Goal: Complete application form

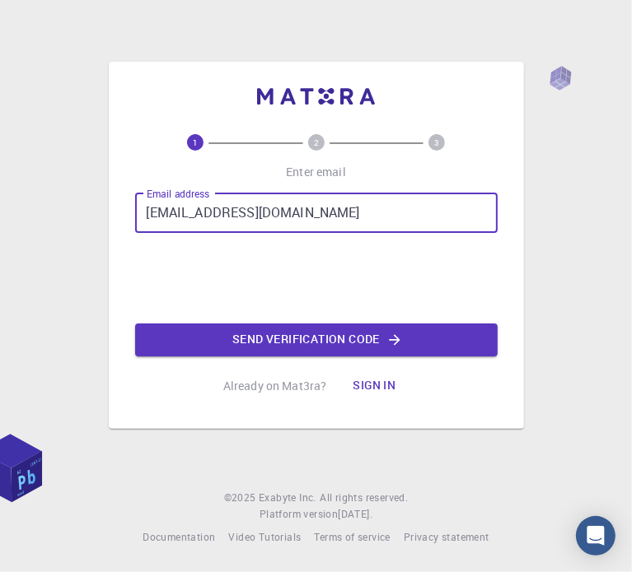
type input "[EMAIL_ADDRESS][DOMAIN_NAME]"
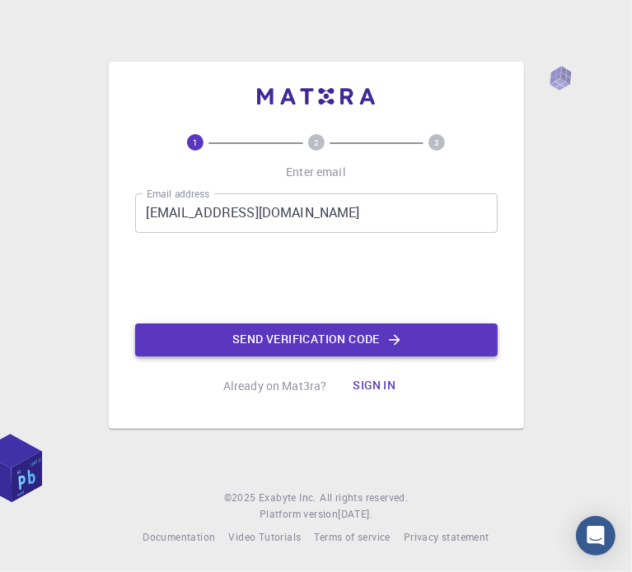
click at [259, 337] on button "Send verification code" at bounding box center [316, 340] width 362 height 33
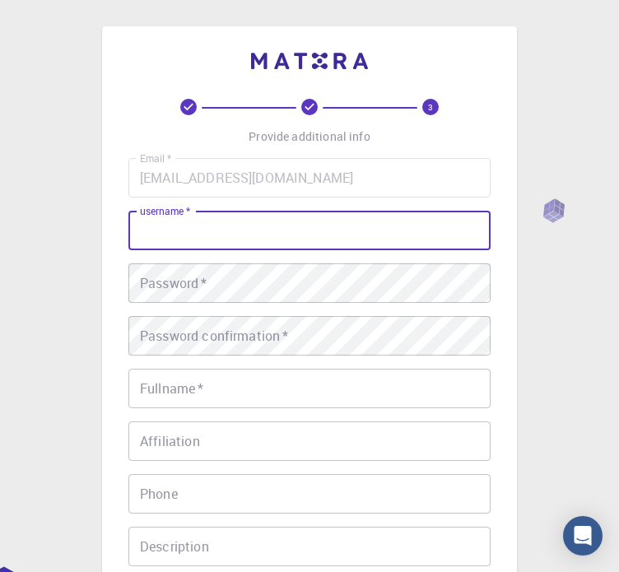
click at [296, 233] on input "username   *" at bounding box center [309, 231] width 362 height 40
type input "ZTOP"
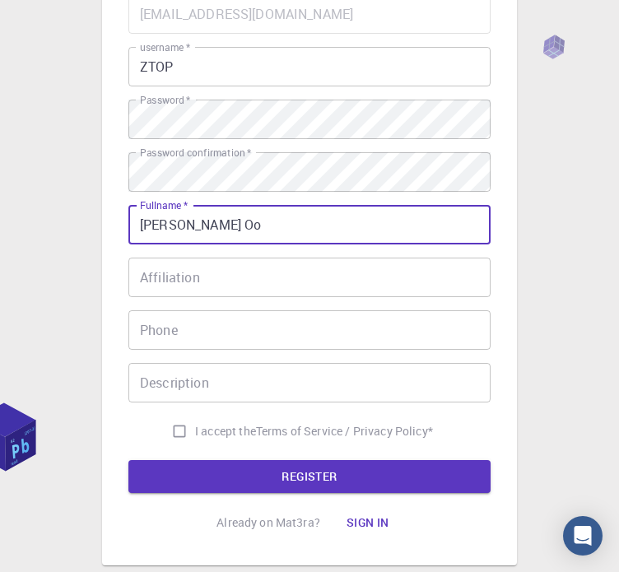
scroll to position [165, 0]
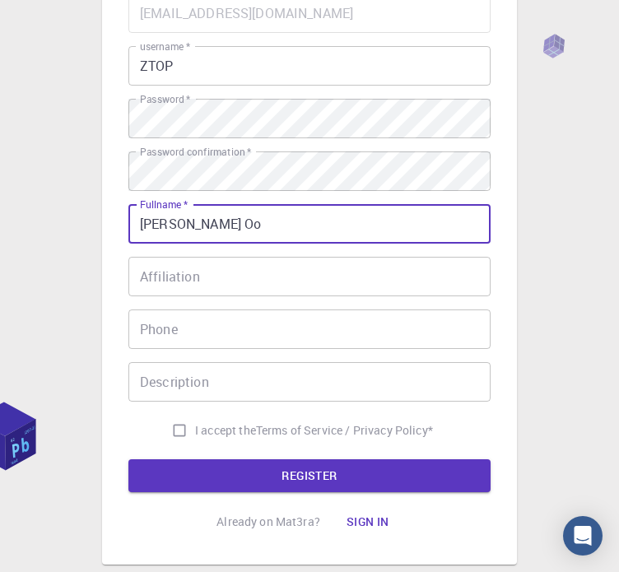
type input "[PERSON_NAME] Oo"
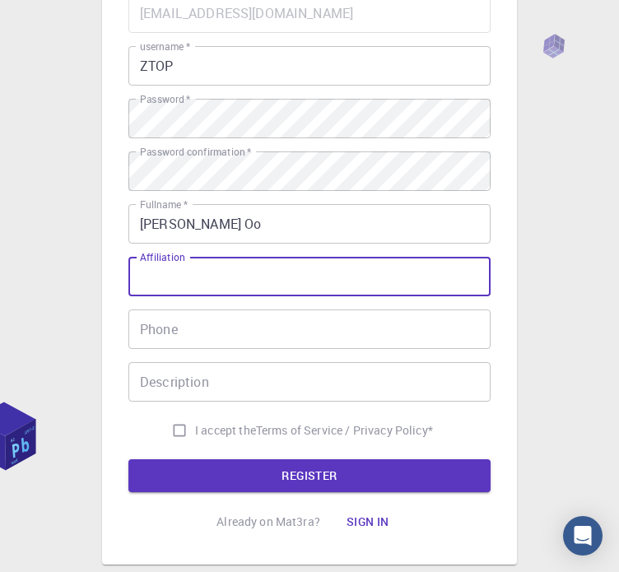
click at [260, 271] on input "Affiliation" at bounding box center [309, 277] width 362 height 40
click at [259, 331] on input "Phone" at bounding box center [309, 330] width 362 height 40
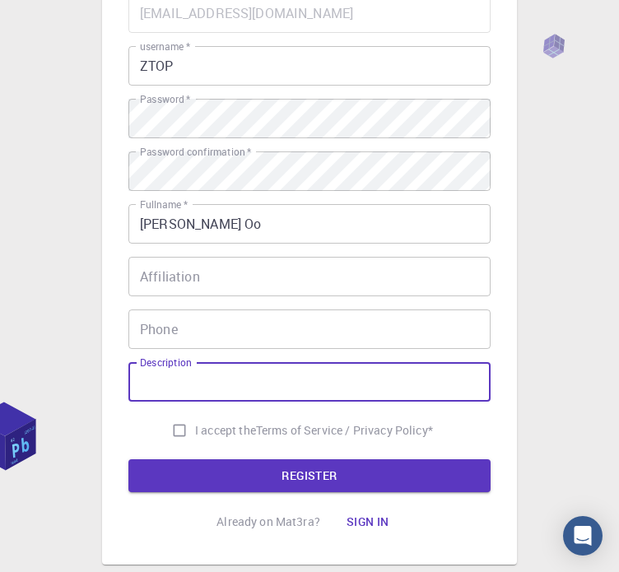
click at [246, 374] on input "Description" at bounding box center [309, 382] width 362 height 40
click at [178, 432] on input "I accept the Terms of Service / Privacy Policy *" at bounding box center [179, 430] width 31 height 31
checkbox input "true"
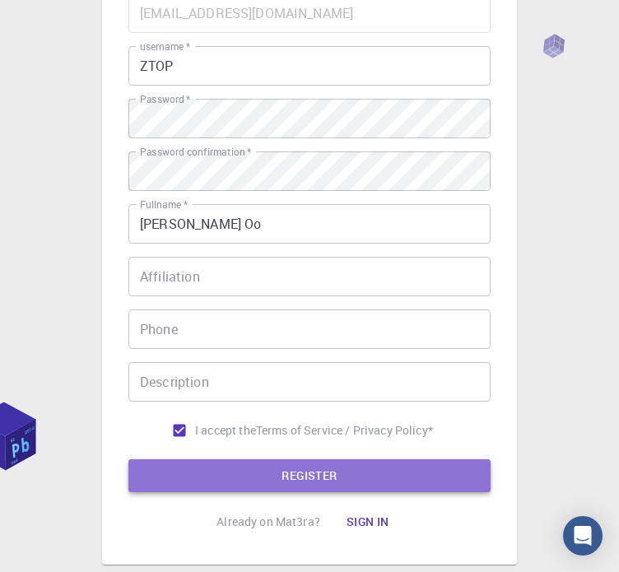
click at [234, 481] on button "REGISTER" at bounding box center [309, 476] width 362 height 33
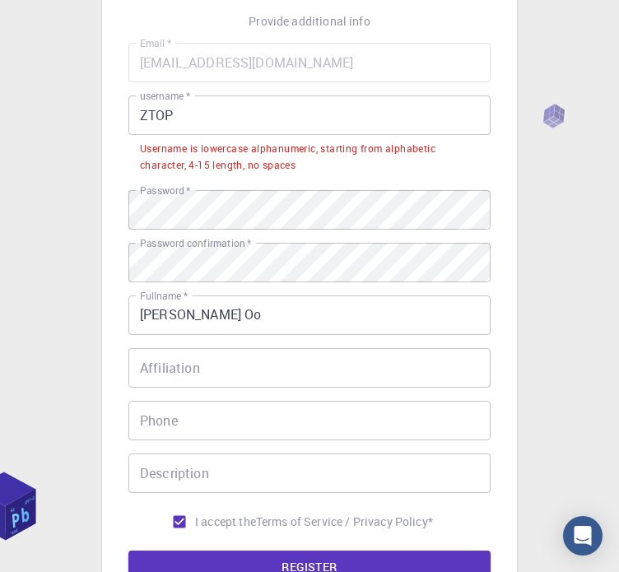
scroll to position [0, 0]
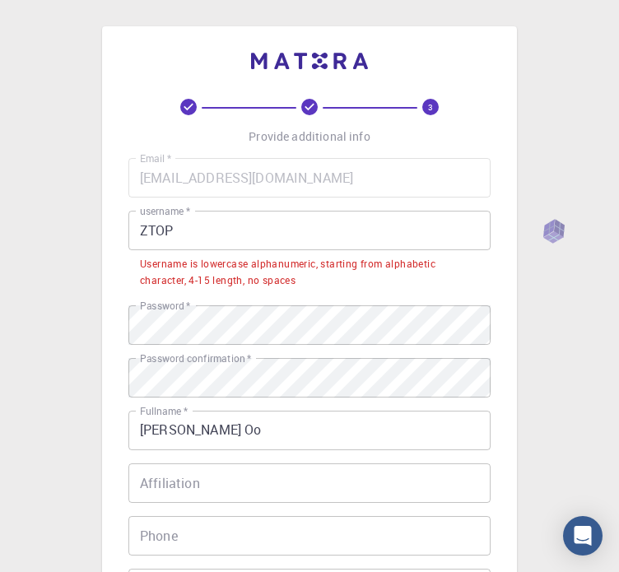
click at [240, 214] on input "ZTOP" at bounding box center [309, 231] width 362 height 40
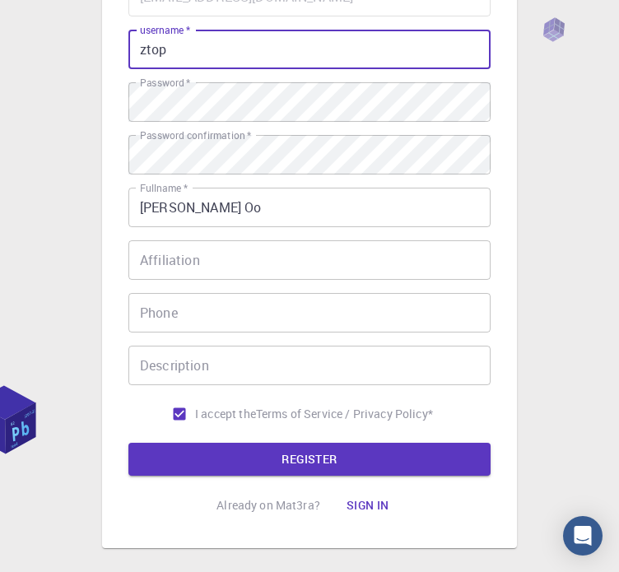
scroll to position [247, 0]
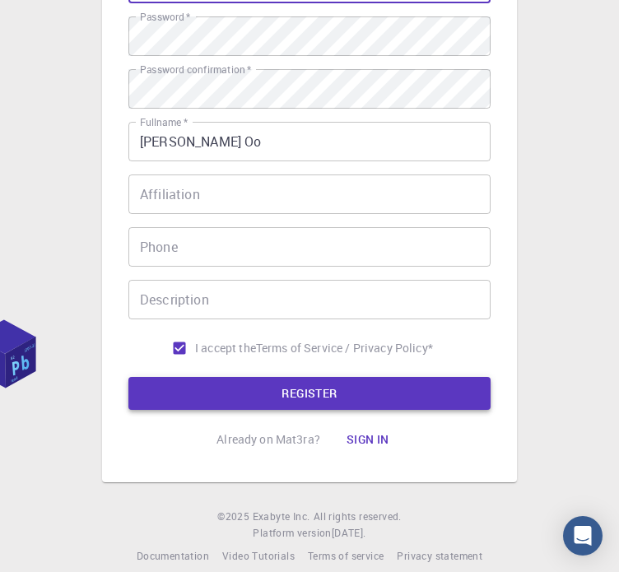
click at [281, 399] on button "REGISTER" at bounding box center [309, 393] width 362 height 33
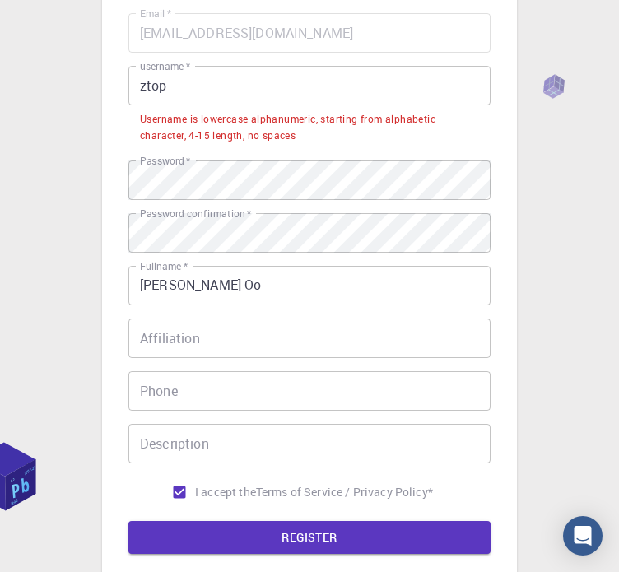
scroll to position [0, 0]
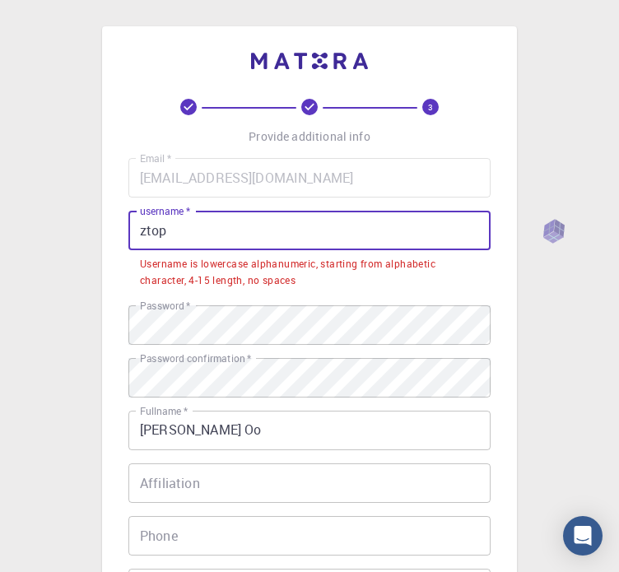
click at [206, 226] on input "ztop" at bounding box center [309, 231] width 362 height 40
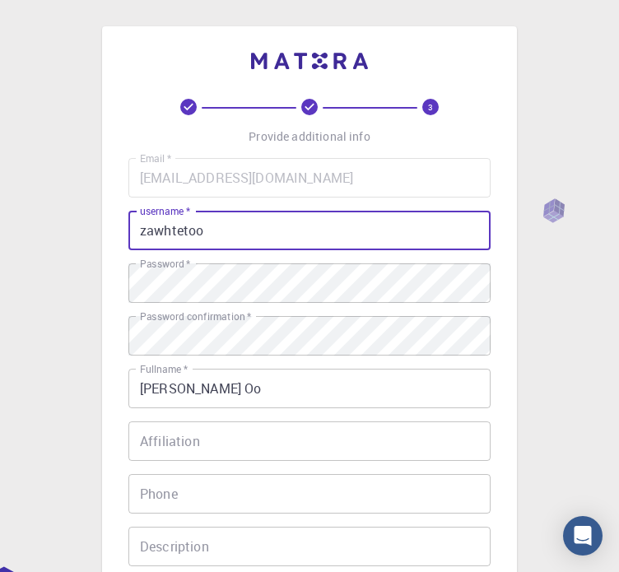
scroll to position [265, 0]
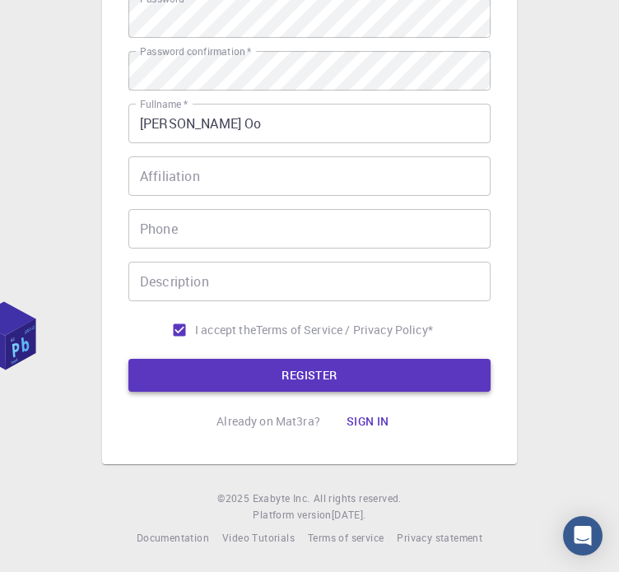
type input "zawhtetoo"
click at [195, 365] on button "REGISTER" at bounding box center [309, 375] width 362 height 33
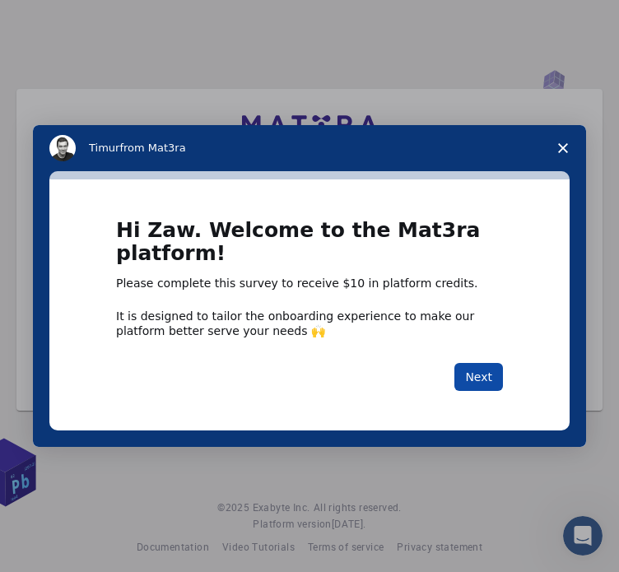
click at [478, 375] on button "Next" at bounding box center [479, 377] width 49 height 28
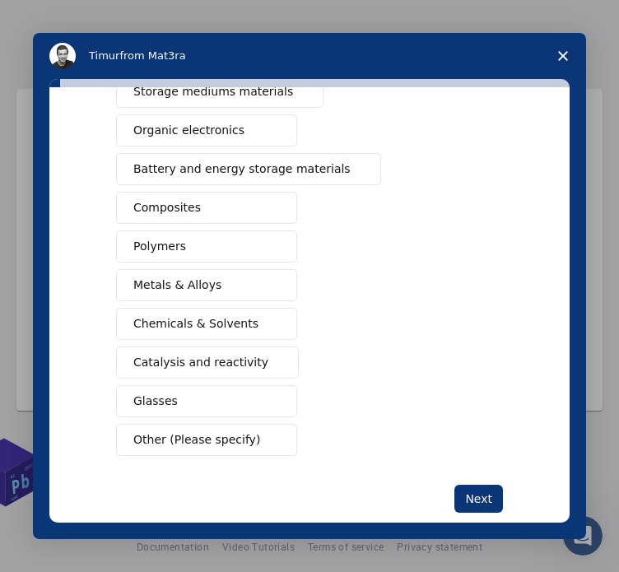
scroll to position [217, 0]
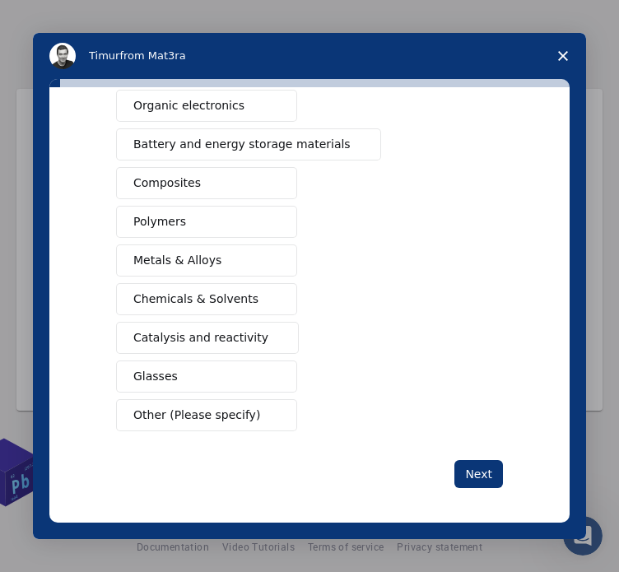
click at [180, 338] on span "Catalysis and reactivity" at bounding box center [200, 337] width 135 height 17
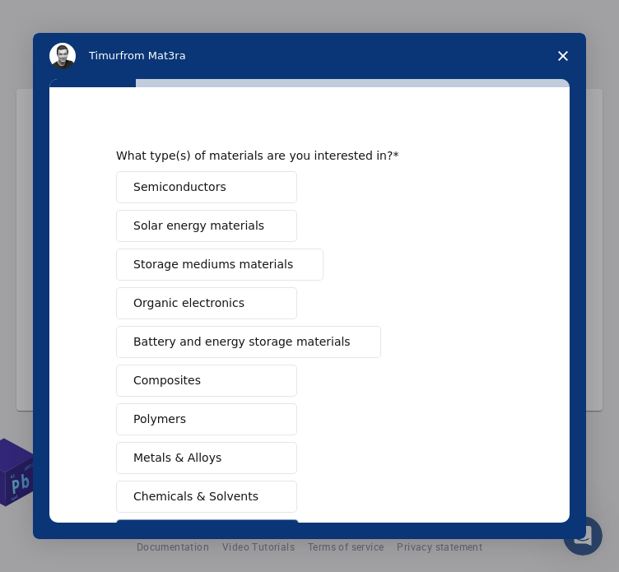
scroll to position [0, 0]
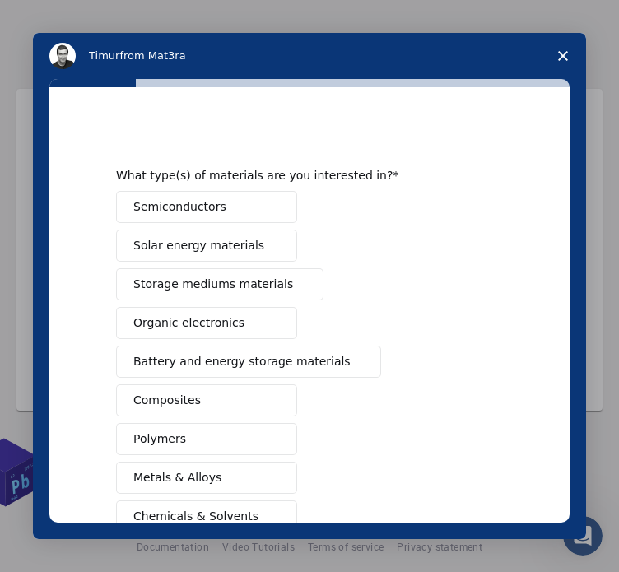
click at [236, 211] on button "Semiconductors" at bounding box center [206, 207] width 181 height 32
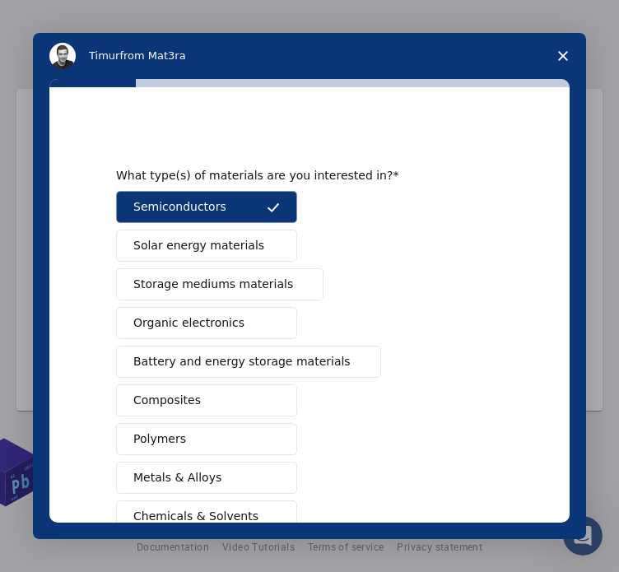
click at [228, 250] on span "Solar energy materials" at bounding box center [198, 245] width 131 height 17
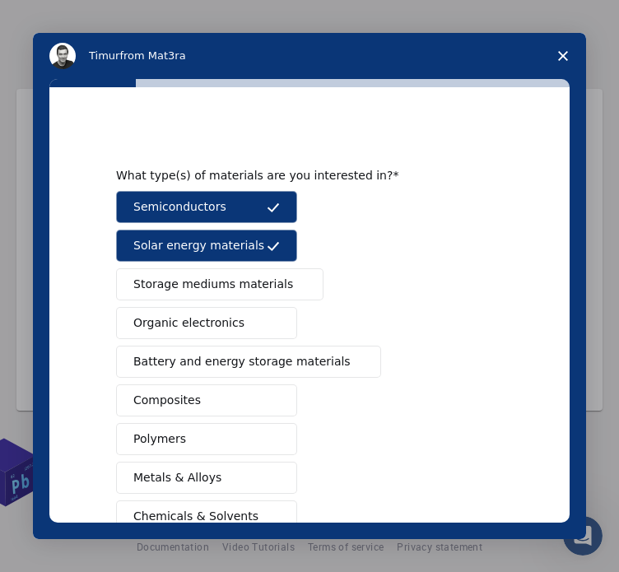
click at [248, 250] on button "Solar energy materials" at bounding box center [206, 246] width 181 height 32
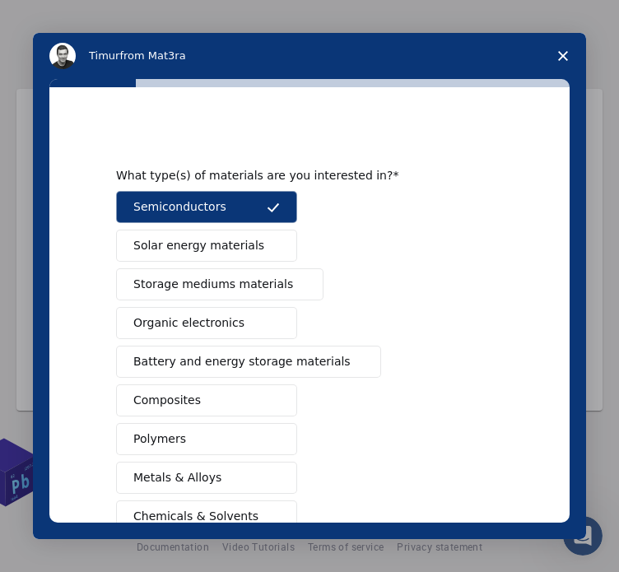
click at [235, 287] on span "Storage mediums materials" at bounding box center [213, 284] width 160 height 17
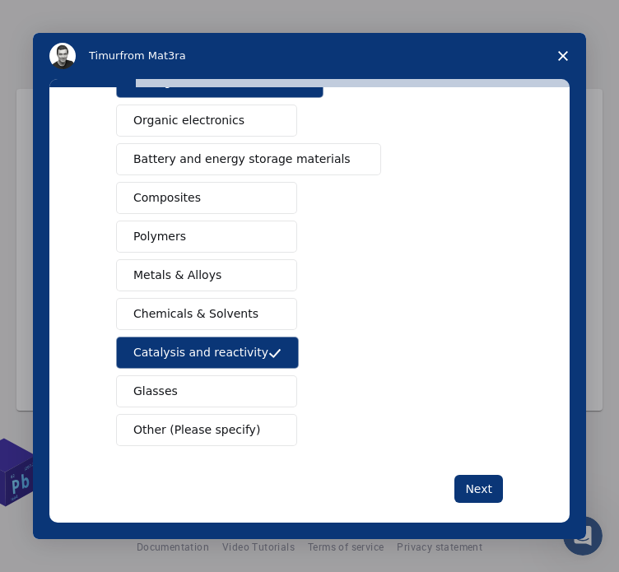
scroll to position [217, 0]
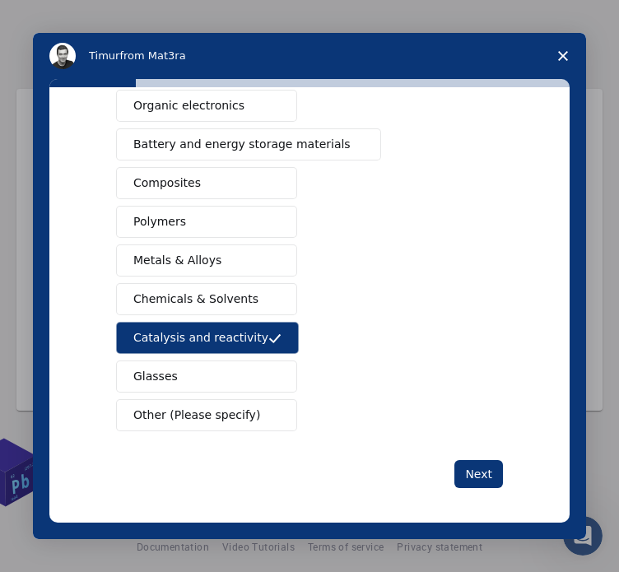
click at [262, 218] on button "Polymers" at bounding box center [206, 222] width 181 height 32
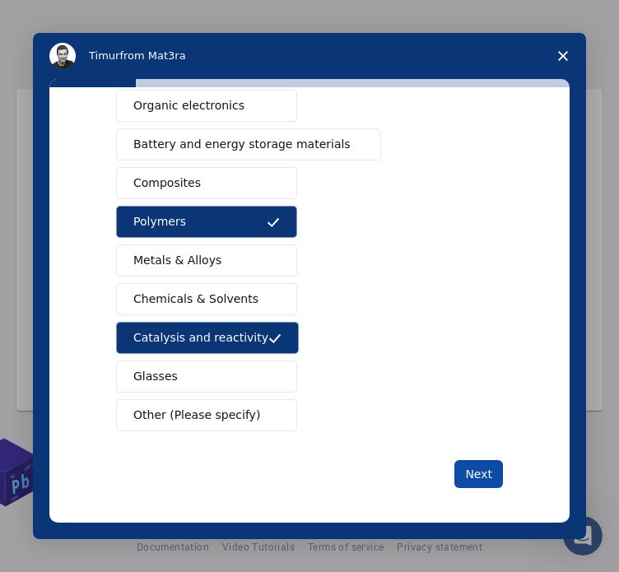
click at [476, 474] on button "Next" at bounding box center [479, 474] width 49 height 28
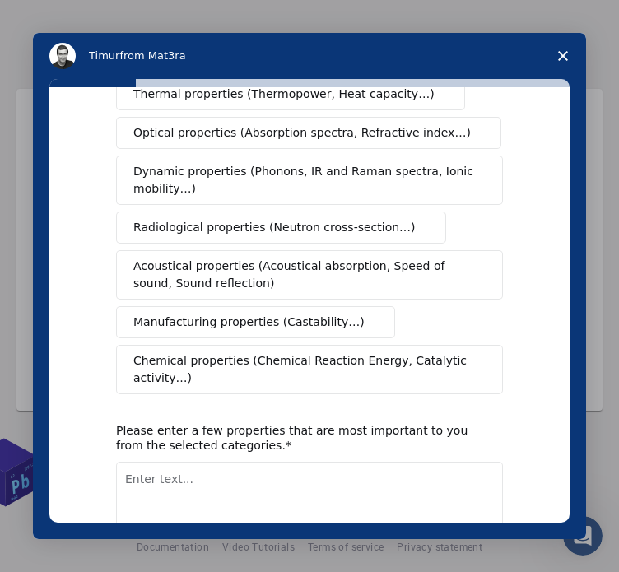
scroll to position [247, 0]
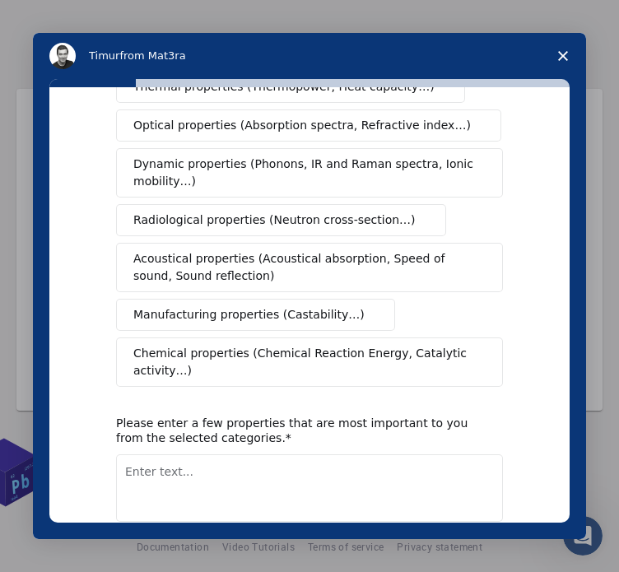
click at [182, 345] on span "Chemical properties (Chemical Reaction Energy, Catalytic activity…)" at bounding box center [303, 362] width 341 height 35
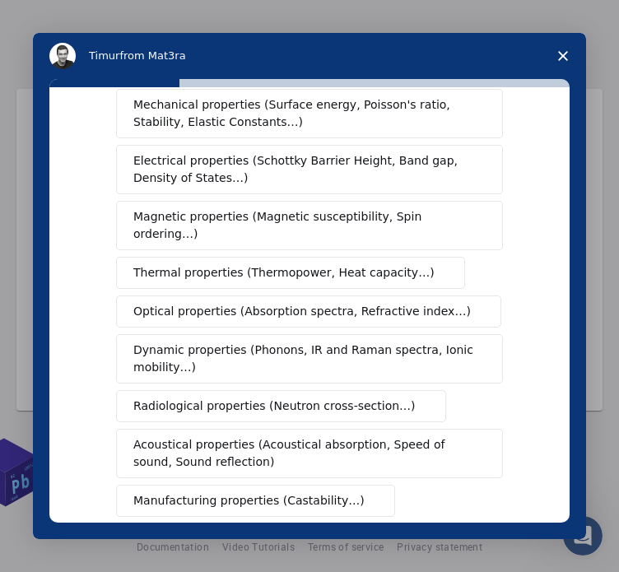
scroll to position [0, 0]
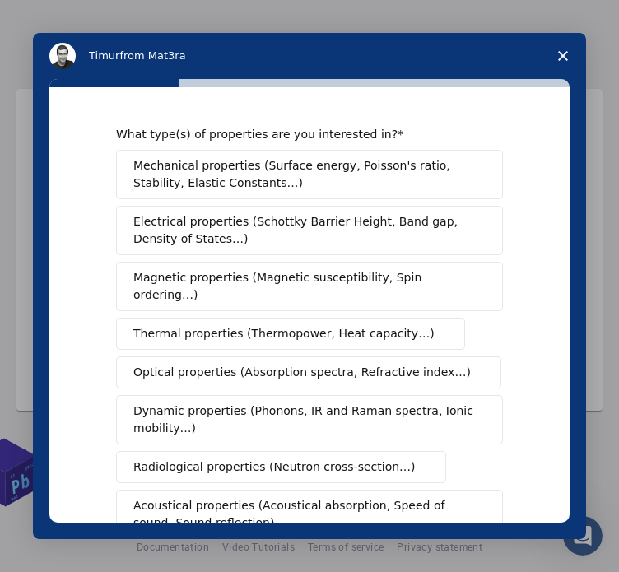
click at [149, 325] on span "Thermal properties (Thermopower, Heat capacity…)" at bounding box center [283, 333] width 301 height 17
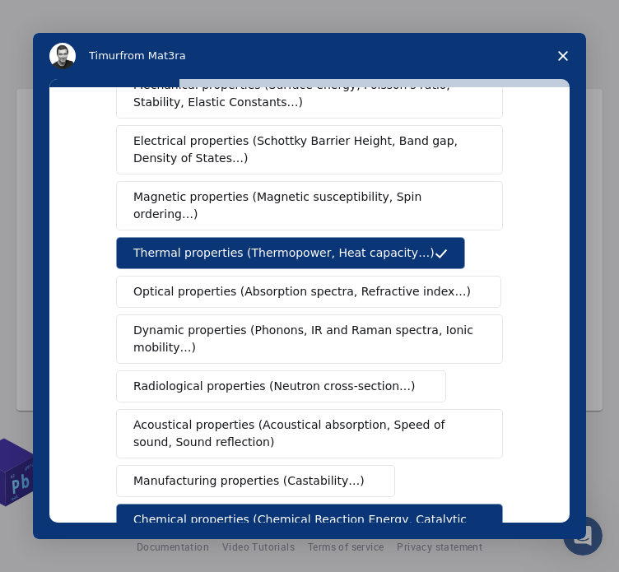
scroll to position [82, 0]
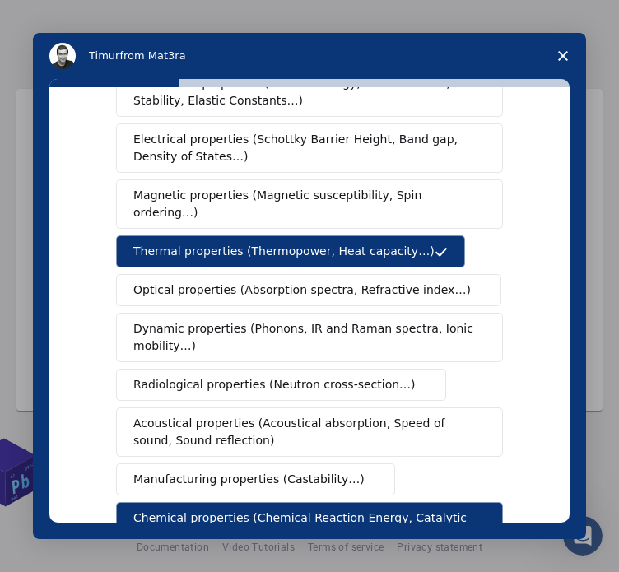
click at [204, 415] on span "Acoustical properties (Acoustical absorption, Speed of sound, Sound reflection)" at bounding box center [304, 432] width 343 height 35
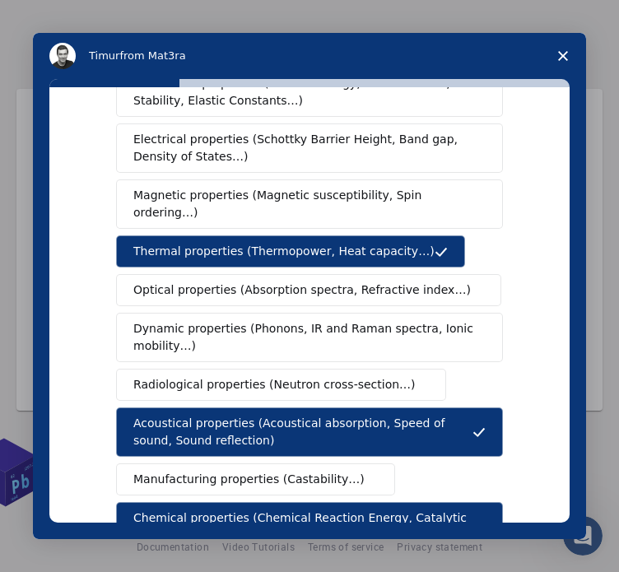
scroll to position [303, 0]
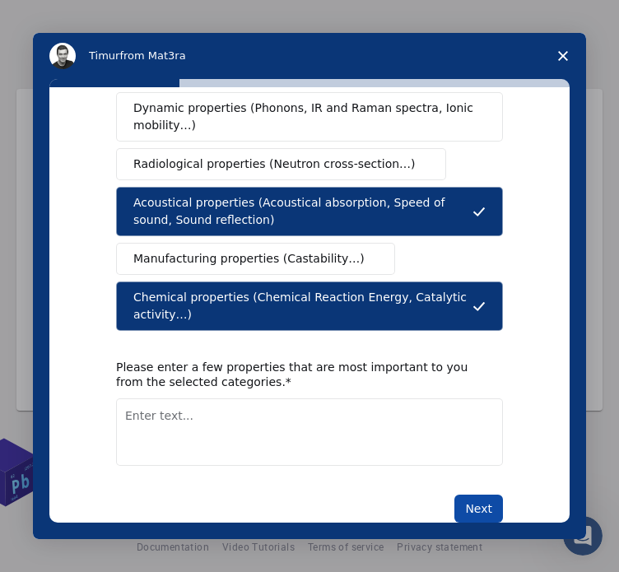
click at [482, 495] on button "Next" at bounding box center [479, 509] width 49 height 28
click at [208, 401] on textarea "Enter text..." at bounding box center [309, 433] width 387 height 68
type textarea "Chemical Reaction Energy, Catalytic activity, Sound Reflection"
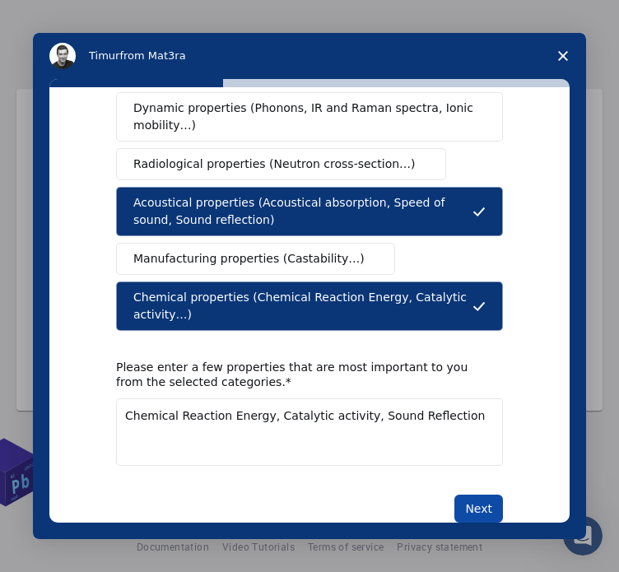
click at [464, 495] on button "Next" at bounding box center [479, 509] width 49 height 28
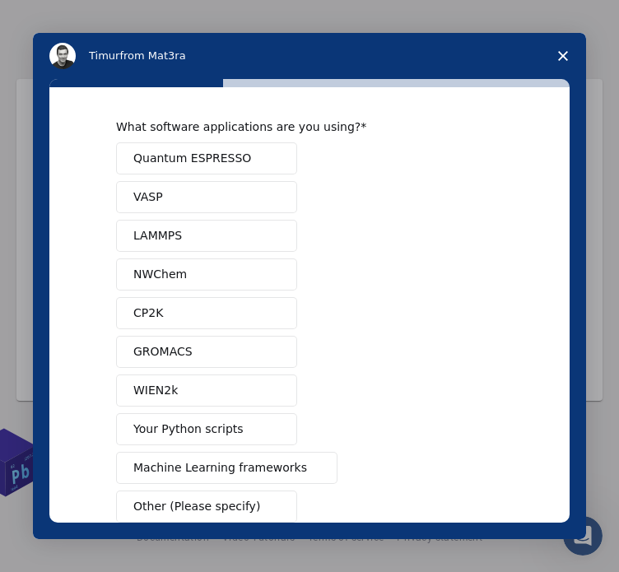
scroll to position [0, 0]
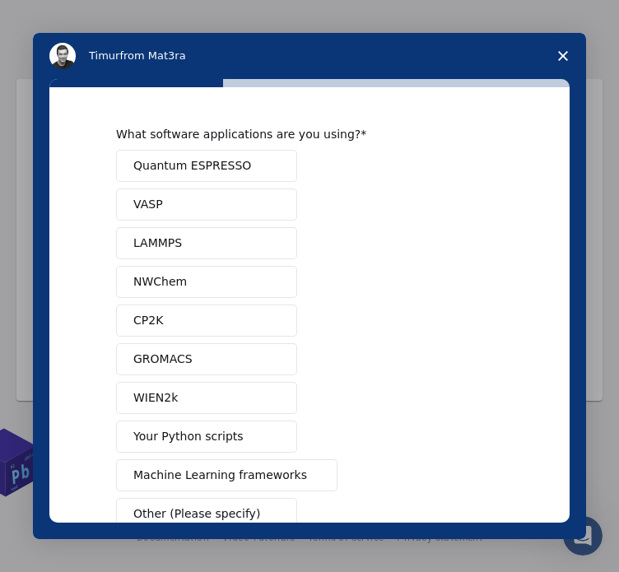
click at [184, 441] on span "Your Python scripts" at bounding box center [188, 436] width 110 height 17
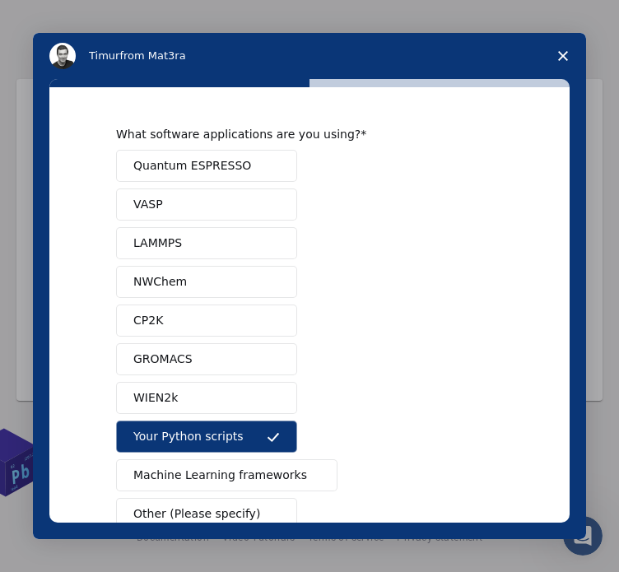
click at [189, 469] on span "Machine Learning frameworks" at bounding box center [220, 475] width 174 height 17
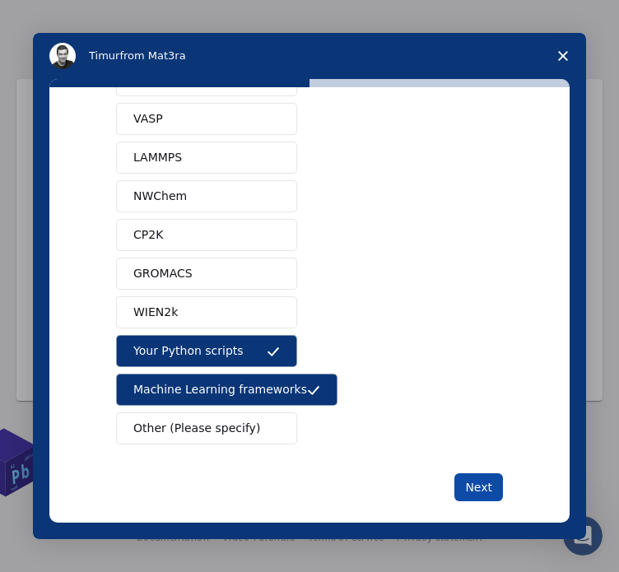
scroll to position [100, 0]
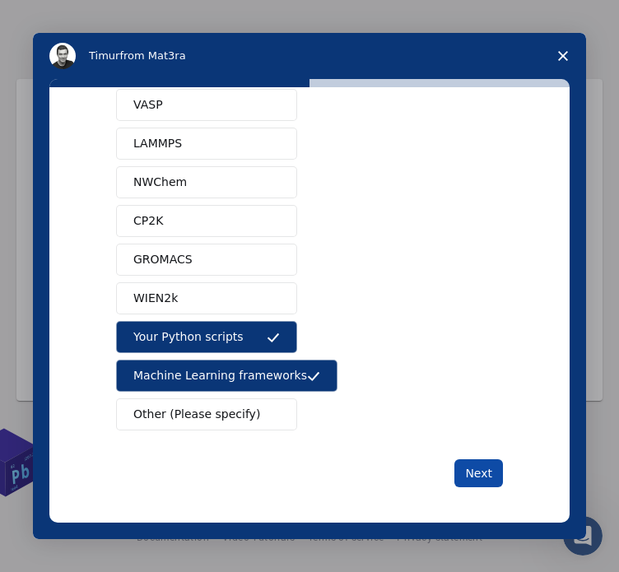
click at [459, 469] on button "Next" at bounding box center [479, 474] width 49 height 28
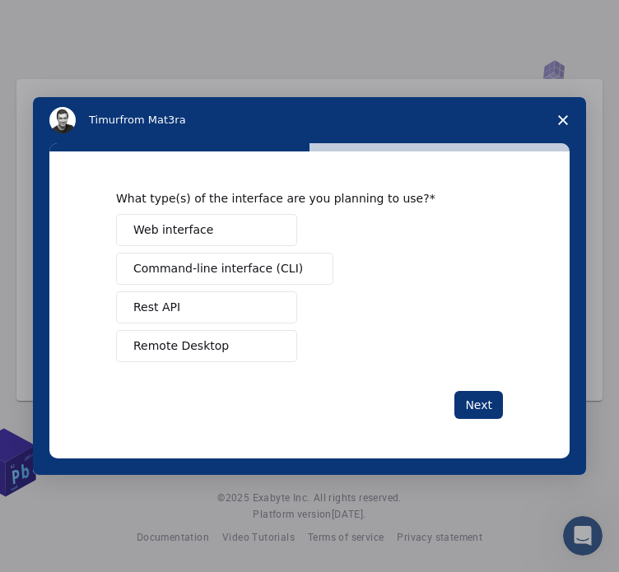
scroll to position [0, 0]
click at [251, 232] on button "Web interface" at bounding box center [206, 230] width 181 height 32
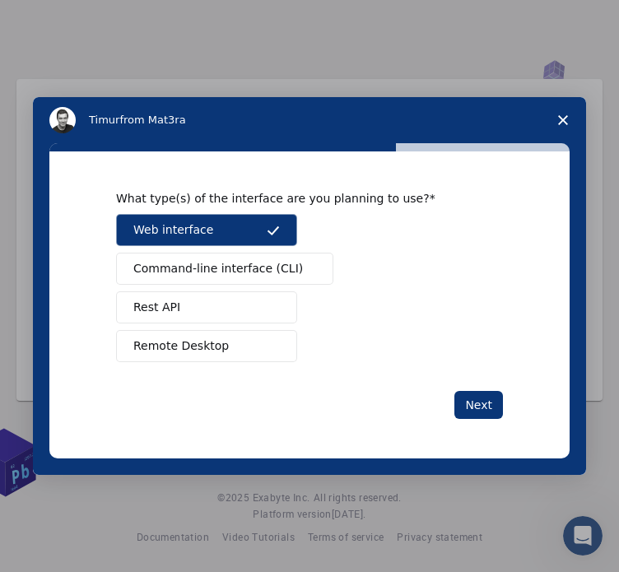
click at [251, 266] on span "Command-line interface (CLI)" at bounding box center [218, 268] width 170 height 17
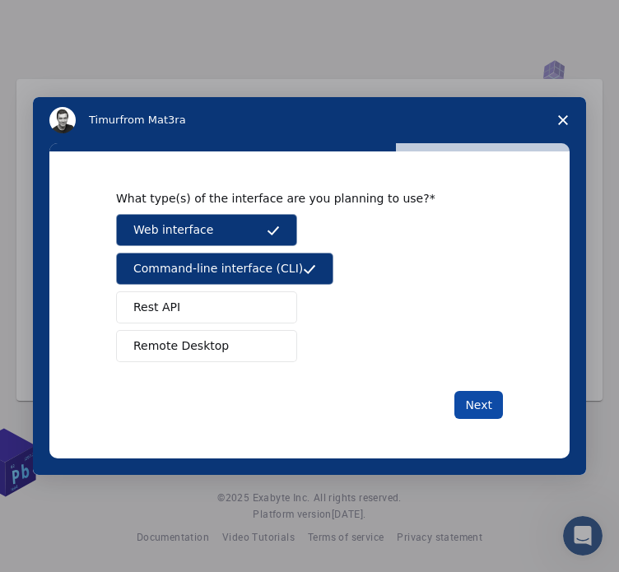
click at [468, 401] on button "Next" at bounding box center [479, 405] width 49 height 28
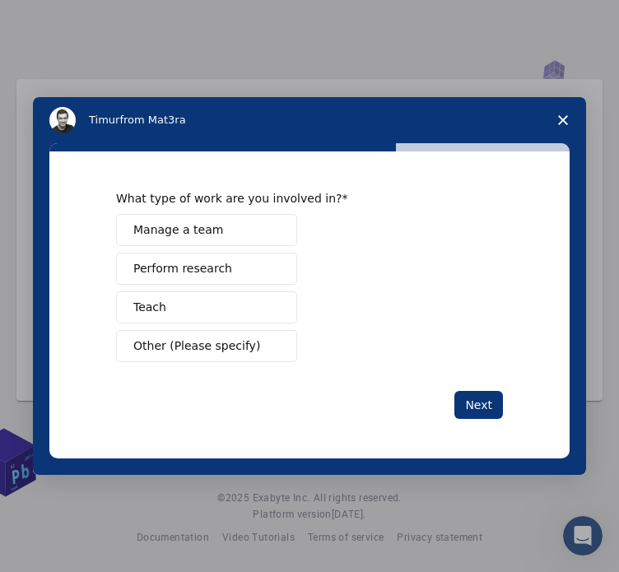
click at [171, 301] on button "Teach" at bounding box center [206, 308] width 181 height 32
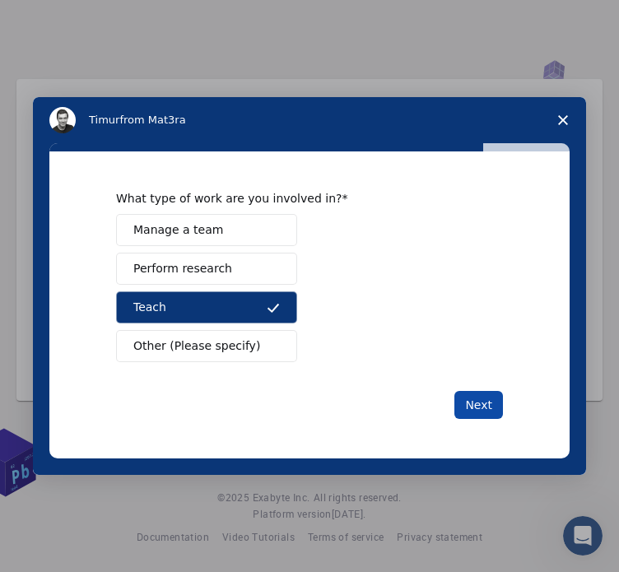
click at [469, 395] on button "Next" at bounding box center [479, 405] width 49 height 28
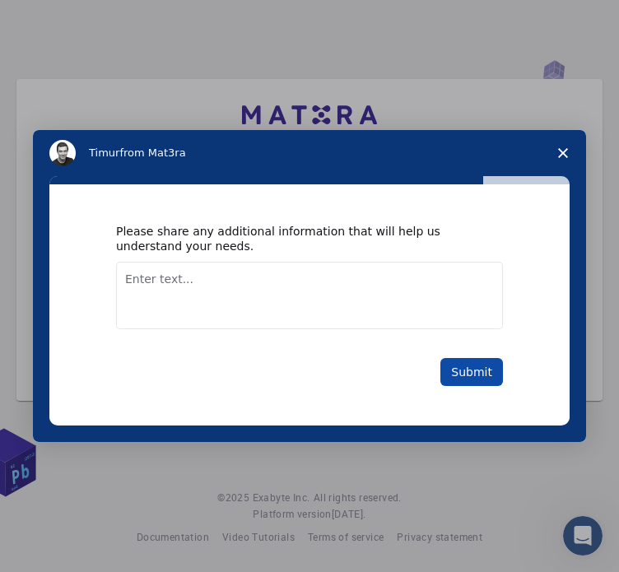
click at [478, 376] on button "Submit" at bounding box center [472, 372] width 63 height 28
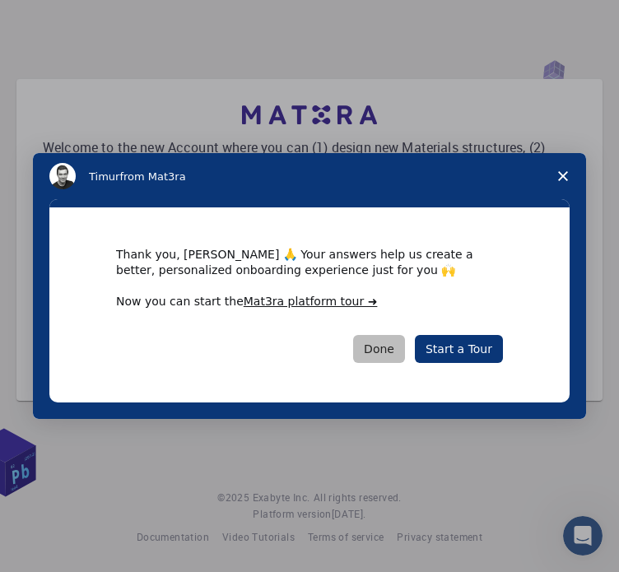
click at [403, 350] on button "Done" at bounding box center [379, 349] width 52 height 28
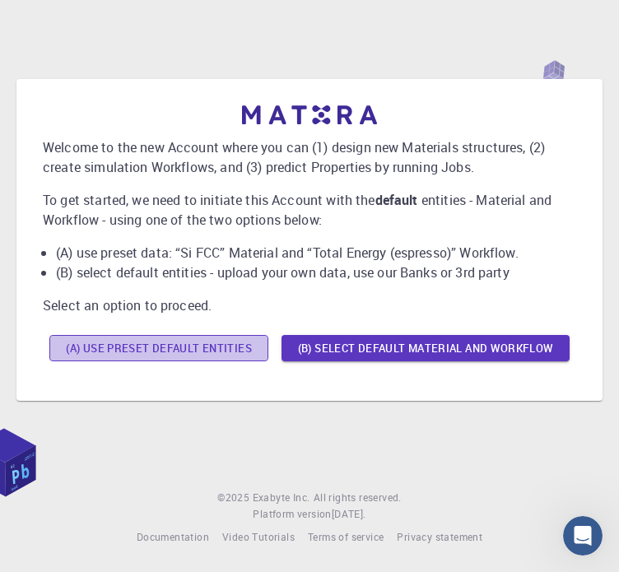
click at [195, 343] on button "(A) Use preset default entities" at bounding box center [158, 348] width 219 height 26
